Goal: Navigation & Orientation: Understand site structure

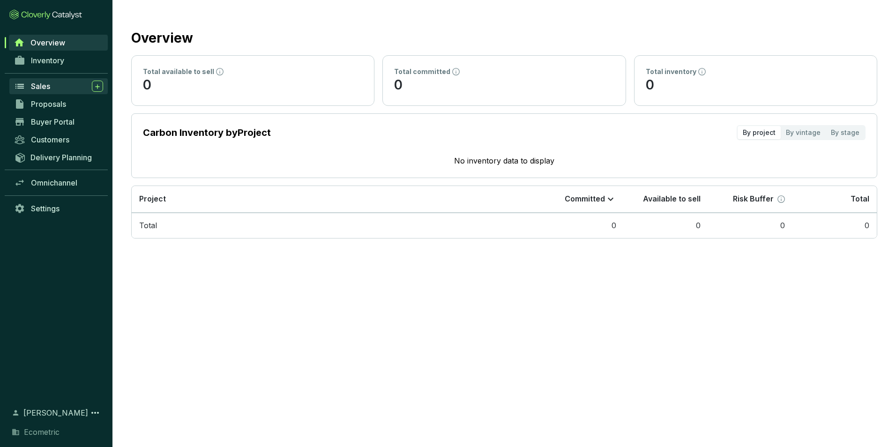
click at [42, 88] on span "Sales" at bounding box center [40, 86] width 19 height 9
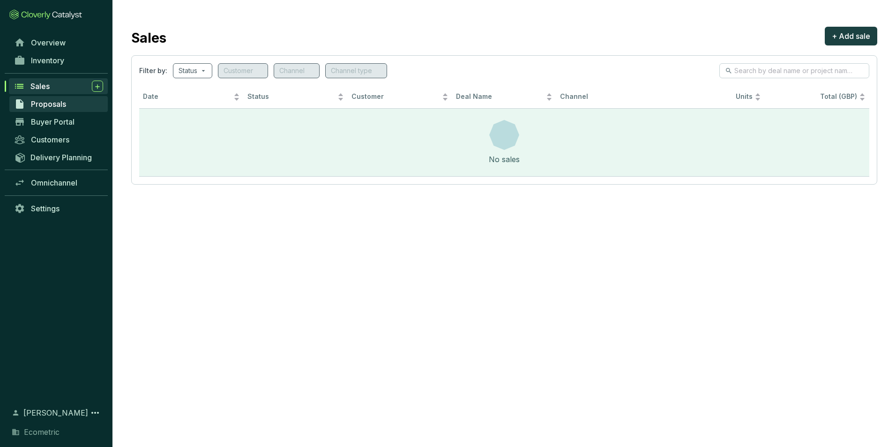
click at [45, 101] on span "Proposals" at bounding box center [48, 103] width 35 height 9
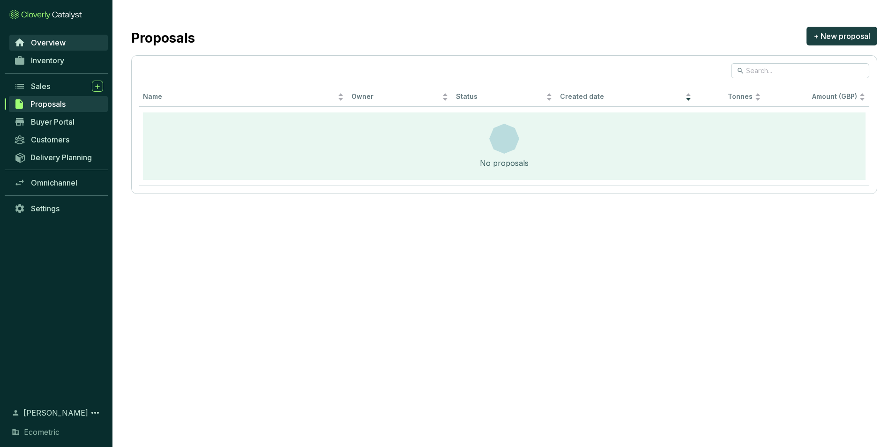
click at [45, 44] on span "Overview" at bounding box center [48, 42] width 35 height 9
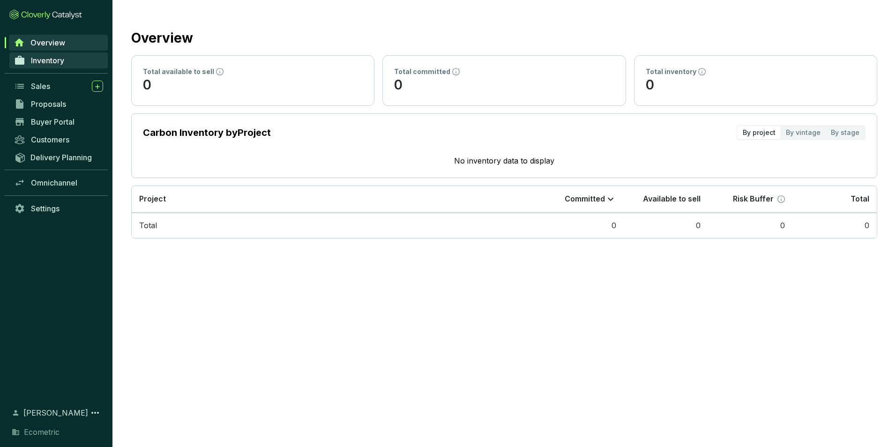
click at [44, 60] on span "Inventory" at bounding box center [47, 60] width 33 height 9
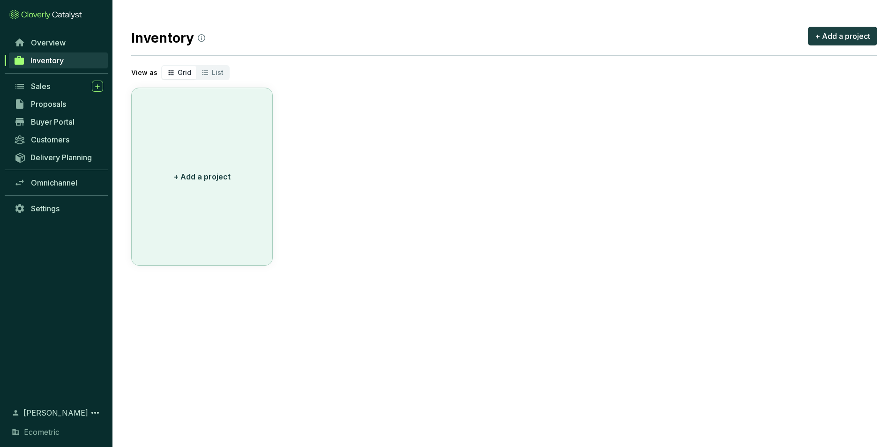
click at [189, 173] on p "+ Add a project" at bounding box center [202, 176] width 57 height 11
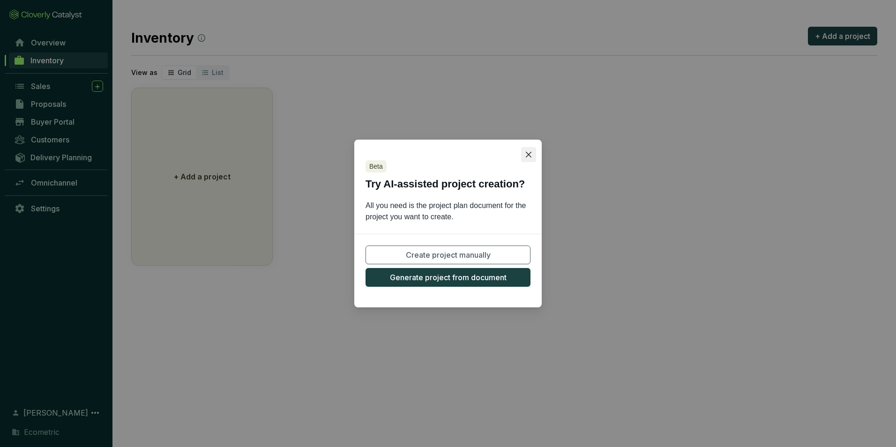
click at [530, 156] on icon "close" at bounding box center [529, 155] width 6 height 6
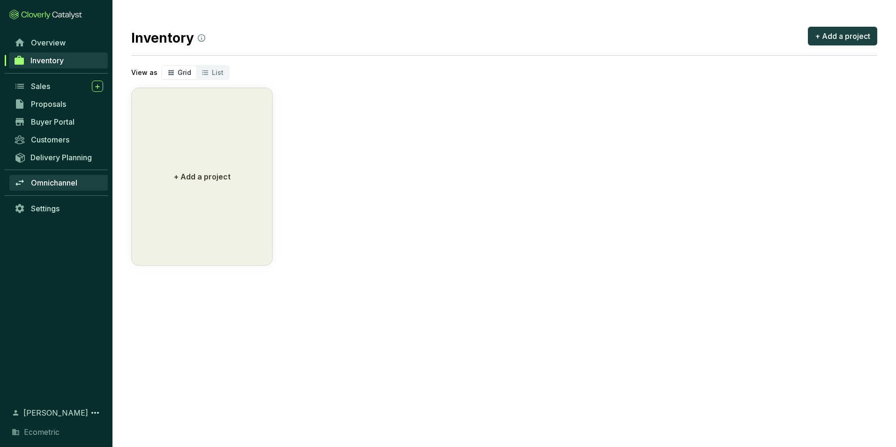
click at [53, 182] on span "Omnichannel" at bounding box center [54, 182] width 46 height 9
